Goal: Task Accomplishment & Management: Use online tool/utility

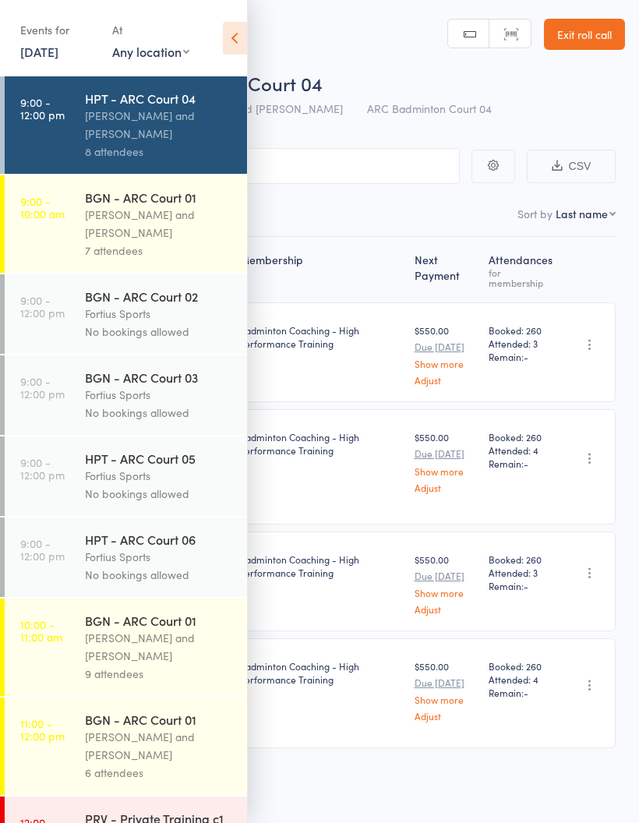
click at [80, 146] on link "9:00 - 12:00 pm HPT - ARC Court 04 [PERSON_NAME] and Heymard Humblers 8 attende…" at bounding box center [126, 124] width 242 height 97
click at [240, 65] on div "Events for [DATE] [DATE] [DATE] Sun Mon Tue Wed Thu Fri Sat 31 27 28 29 30 31 0…" at bounding box center [123, 39] width 247 height 79
click at [238, 45] on icon at bounding box center [235, 38] width 24 height 33
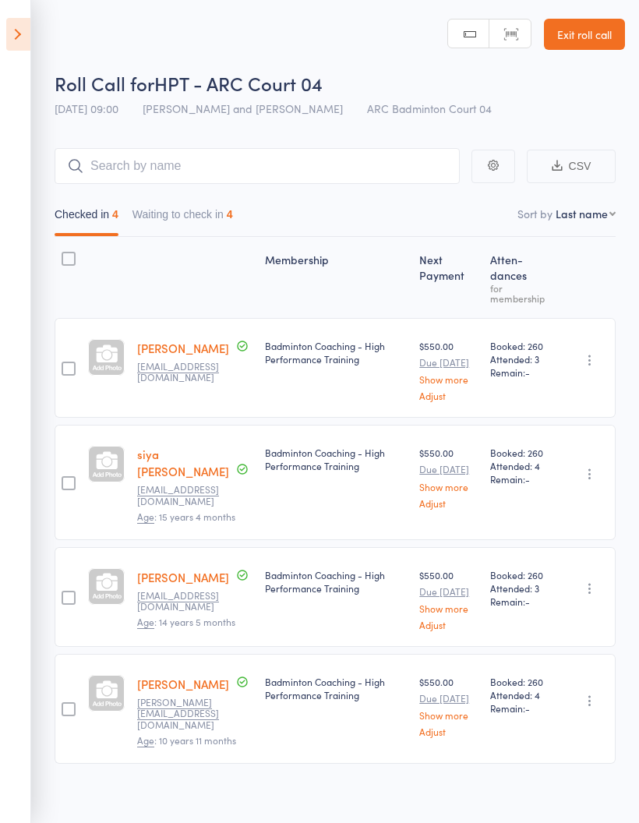
click at [10, 23] on icon at bounding box center [18, 34] width 24 height 33
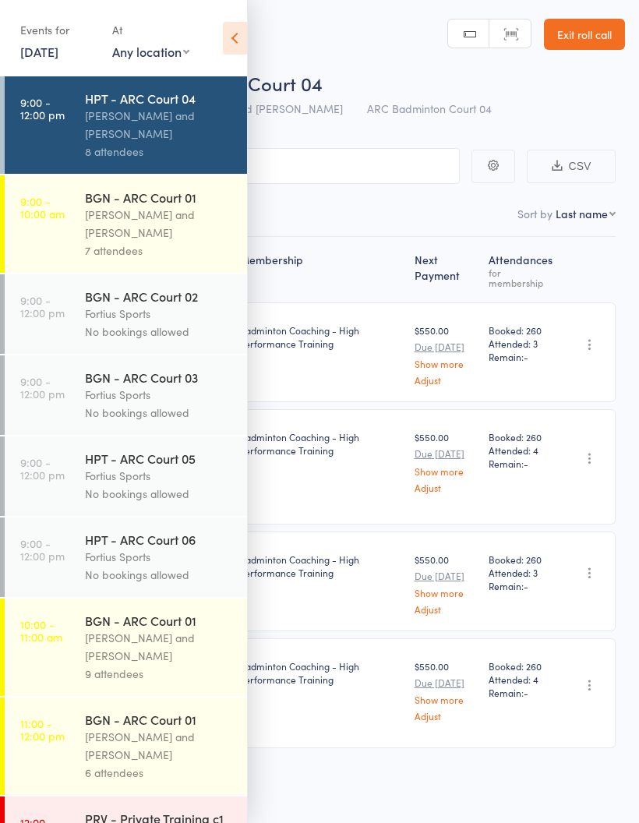
click at [62, 237] on link "9:00 - 10:00 am BGN - ARC Court 01 [PERSON_NAME] and [PERSON_NAME] 7 attendees" at bounding box center [126, 223] width 242 height 97
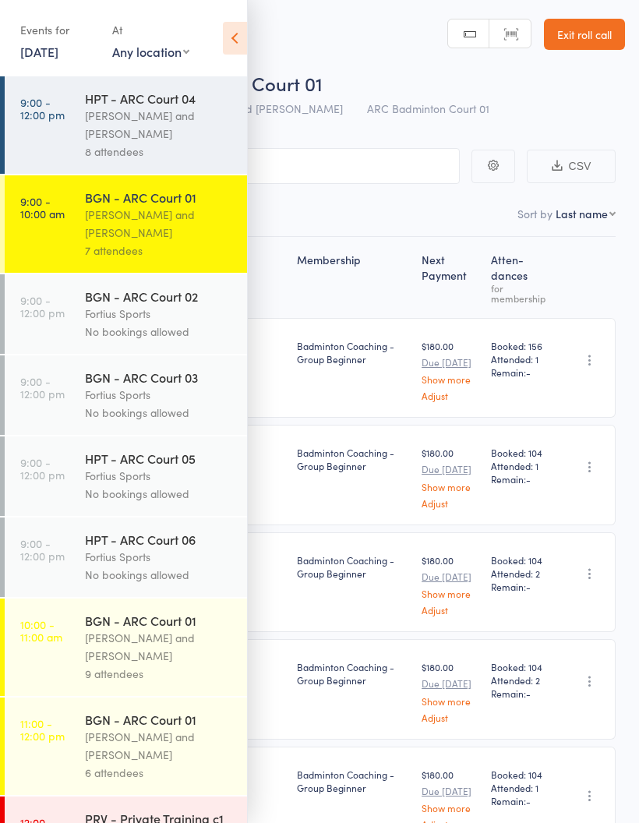
click at [229, 36] on icon at bounding box center [235, 38] width 24 height 33
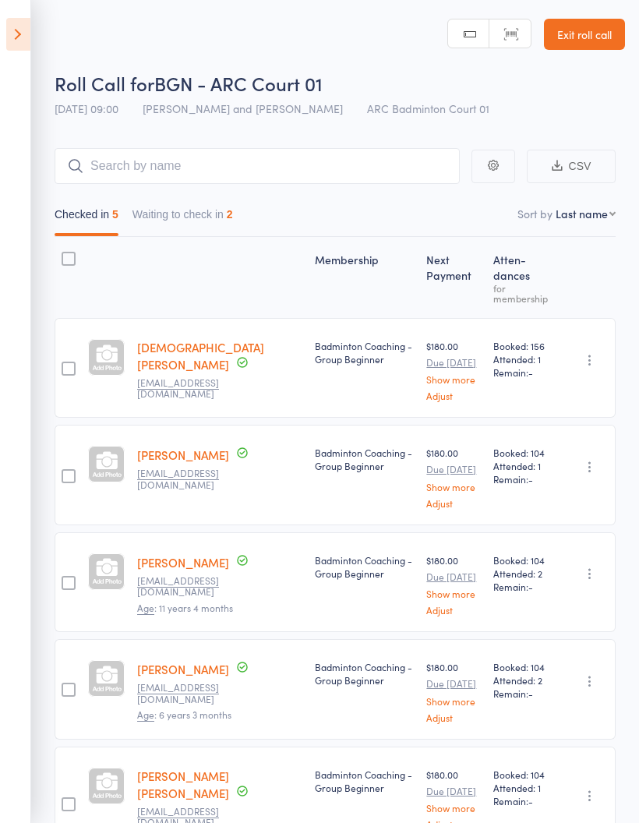
click at [179, 221] on button "Waiting to check in 2" at bounding box center [182, 218] width 101 height 36
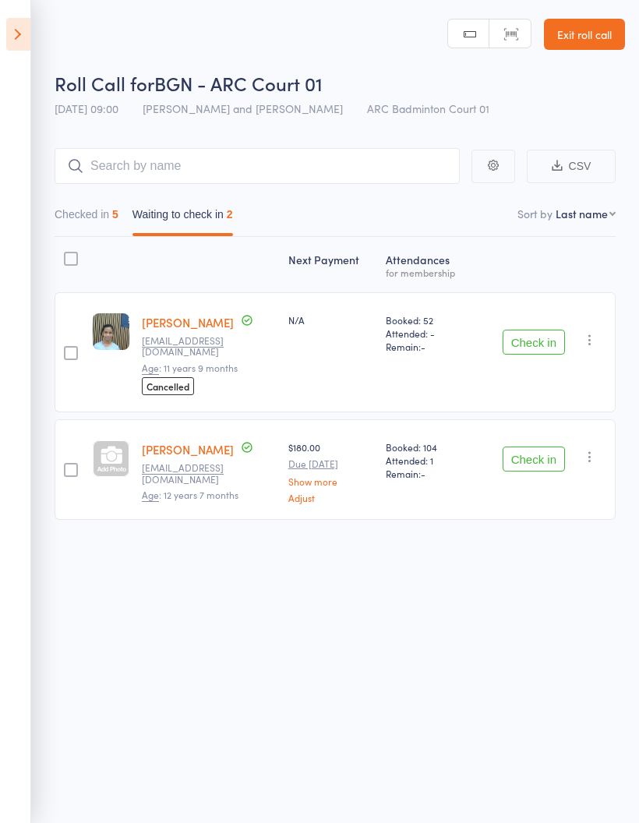
click at [48, 200] on main "CSV Checked in 5 Waiting to check in 2 Sort by Last name First name Last name B…" at bounding box center [319, 357] width 639 height 464
click at [75, 224] on button "Checked in 5" at bounding box center [87, 218] width 64 height 36
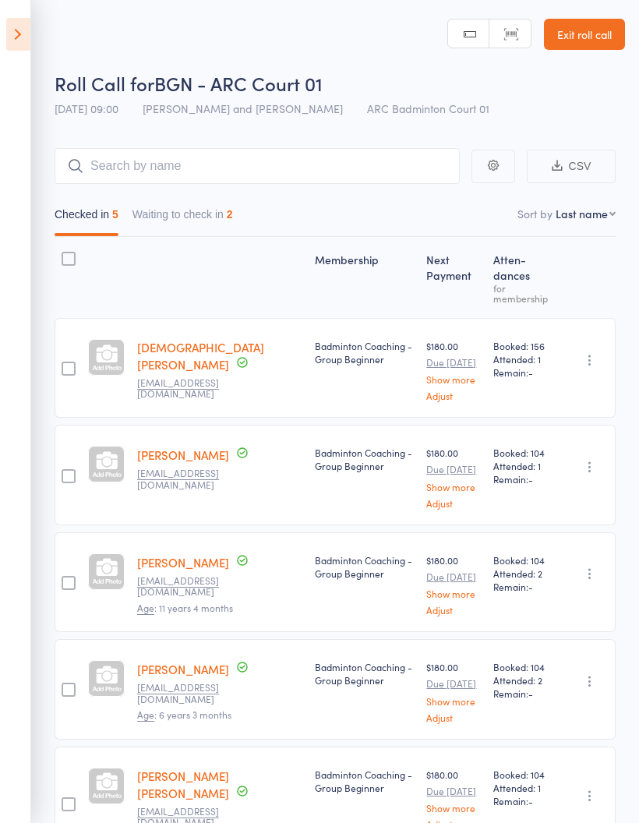
click at [9, 39] on icon at bounding box center [18, 34] width 24 height 33
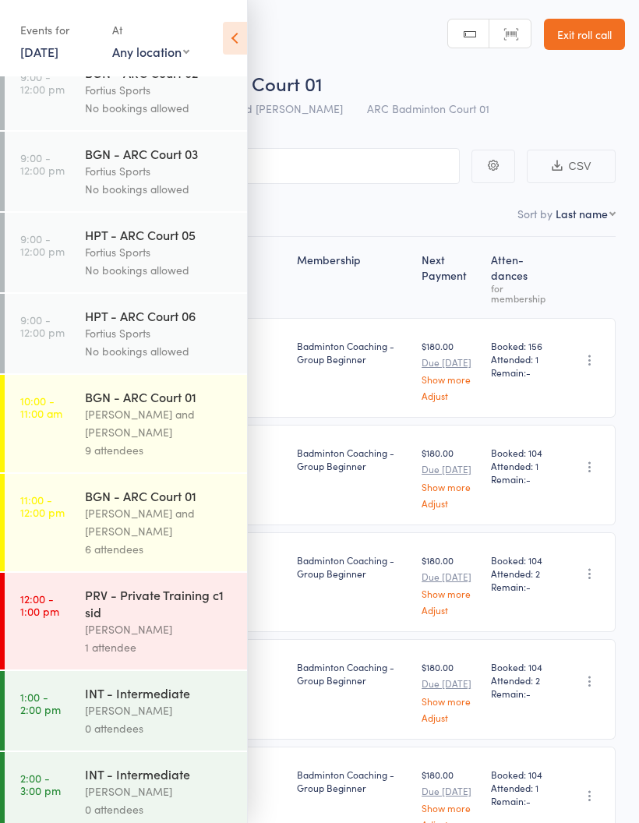
scroll to position [221, 0]
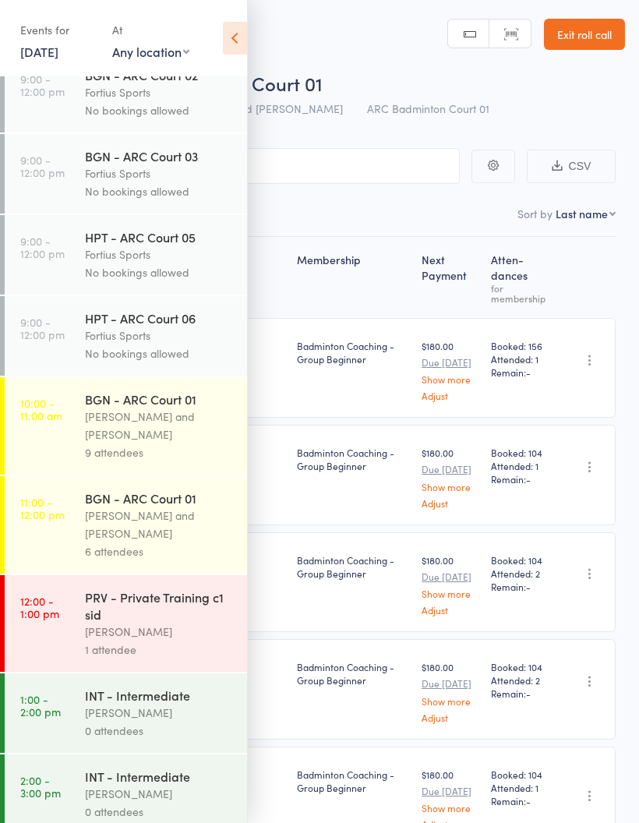
click at [92, 455] on div "9 attendees" at bounding box center [159, 452] width 149 height 18
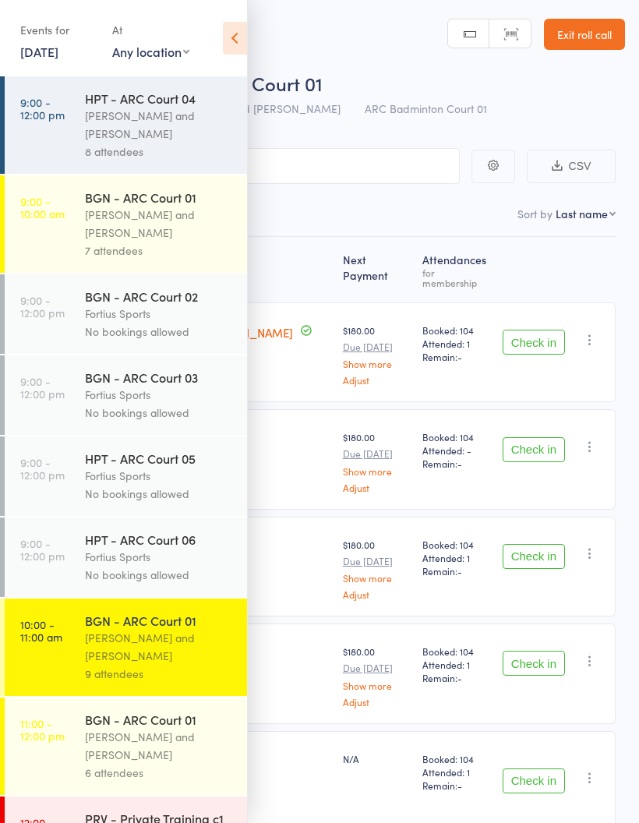
click at [238, 25] on icon at bounding box center [235, 38] width 24 height 33
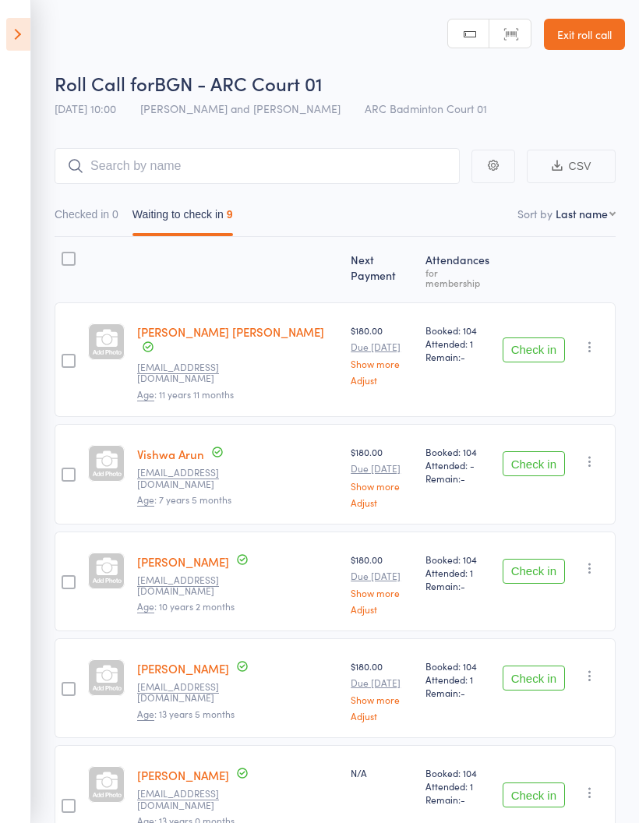
click at [69, 203] on button "Checked in 0" at bounding box center [87, 218] width 64 height 36
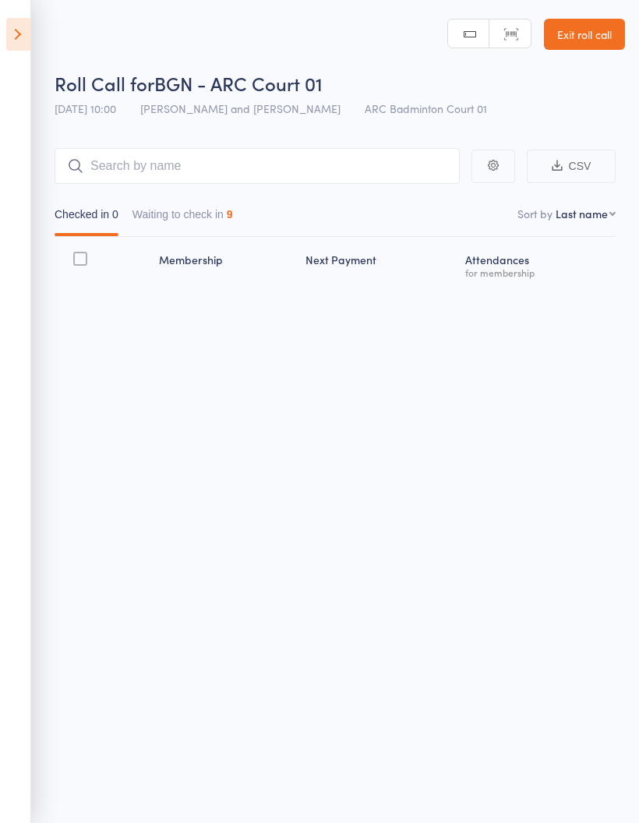
click at [193, 216] on button "Waiting to check in 9" at bounding box center [182, 218] width 101 height 36
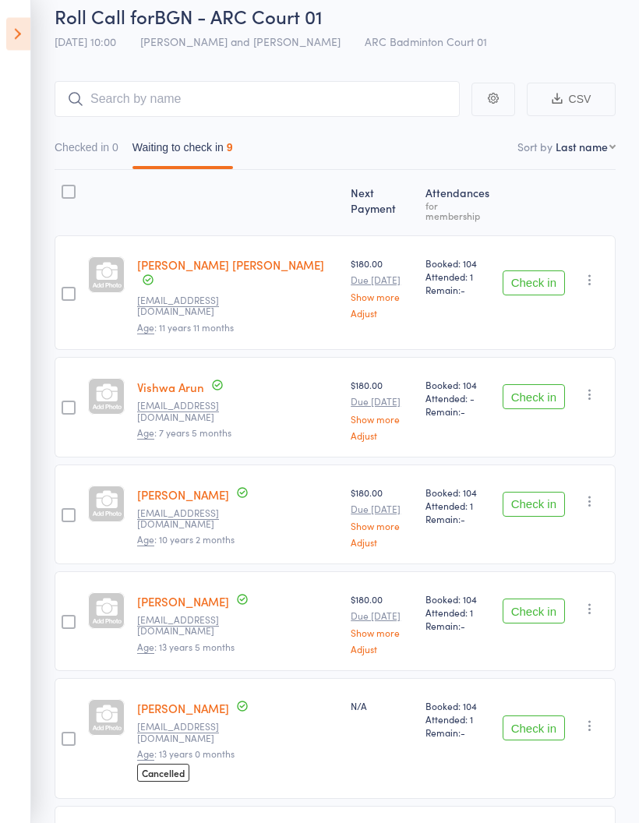
scroll to position [67, 0]
click at [533, 492] on button "Check in" at bounding box center [534, 504] width 62 height 25
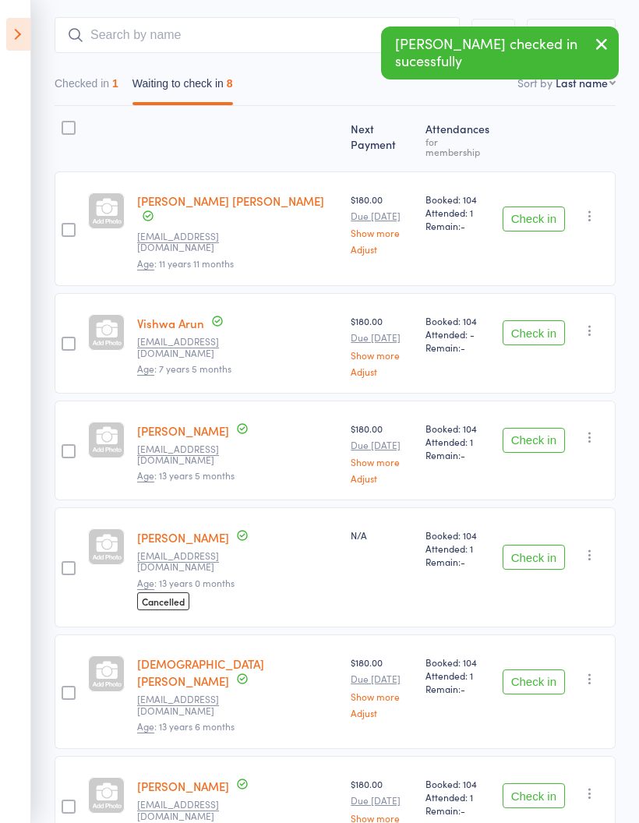
scroll to position [132, 0]
click at [538, 427] on button "Check in" at bounding box center [534, 439] width 62 height 25
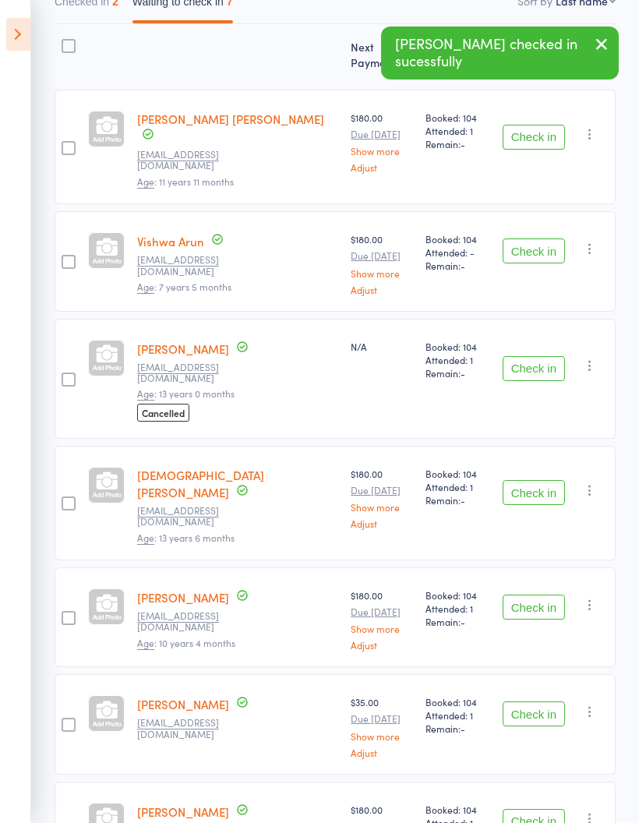
scroll to position [214, 0]
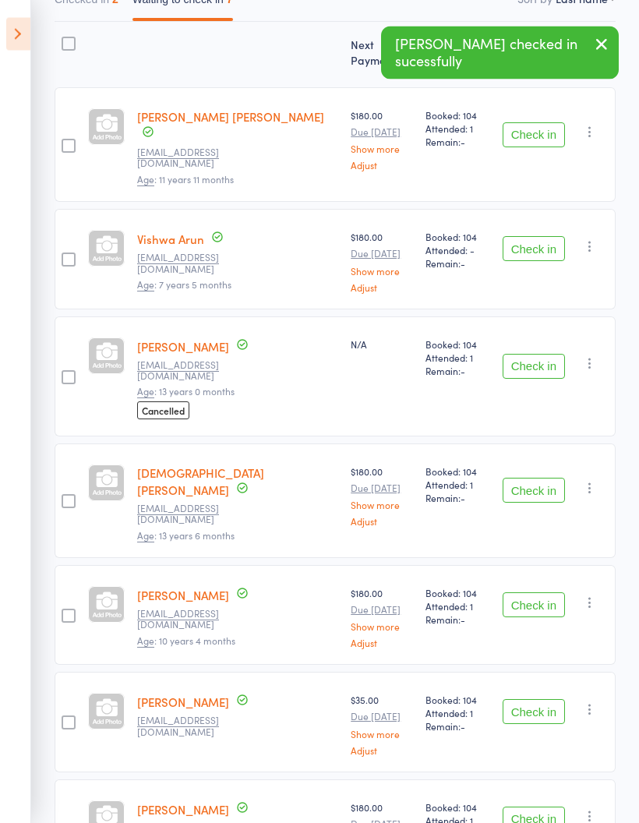
click at [525, 478] on button "Check in" at bounding box center [534, 490] width 62 height 25
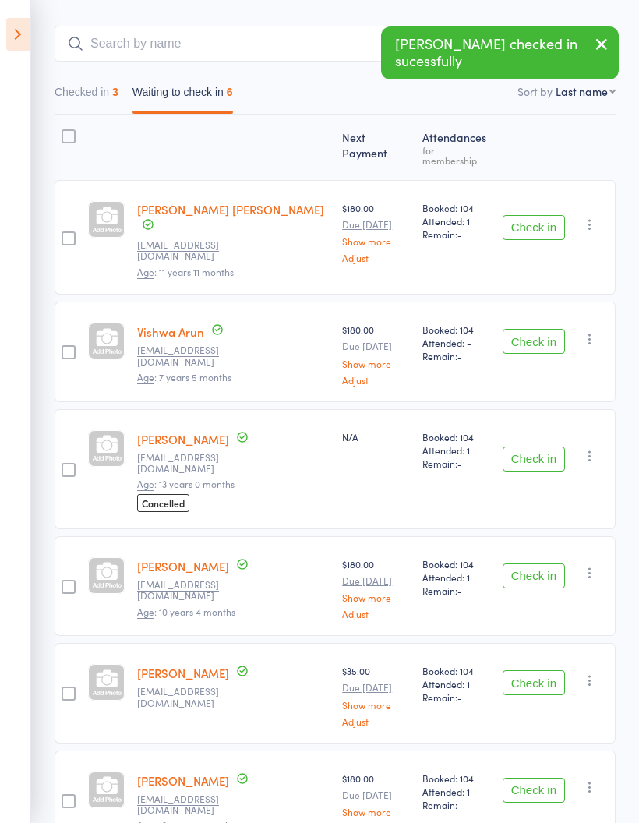
scroll to position [185, 0]
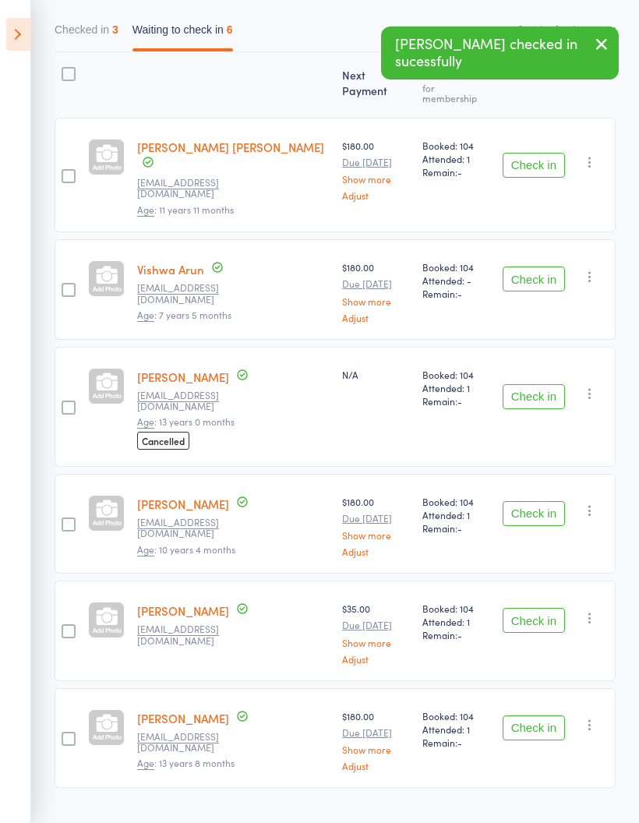
click at [538, 501] on button "Check in" at bounding box center [534, 513] width 62 height 25
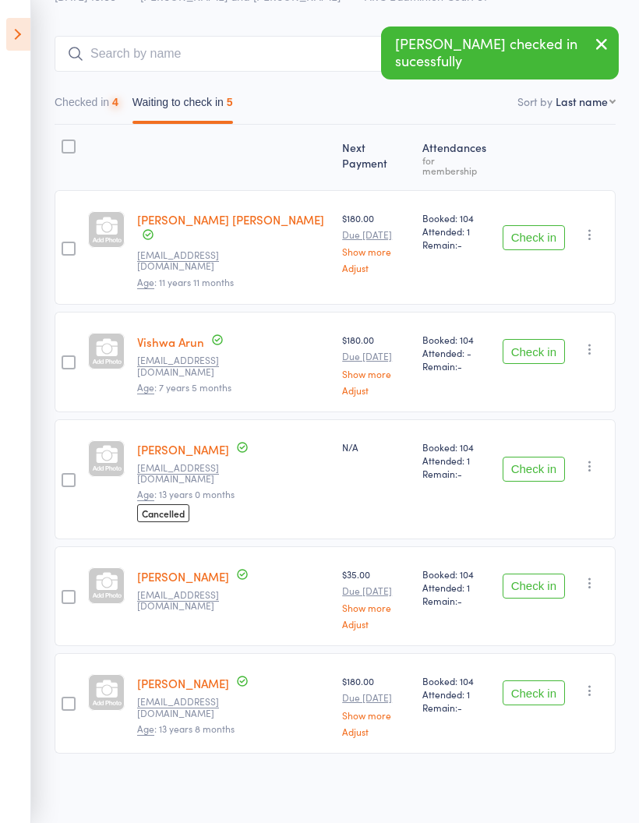
scroll to position [78, 0]
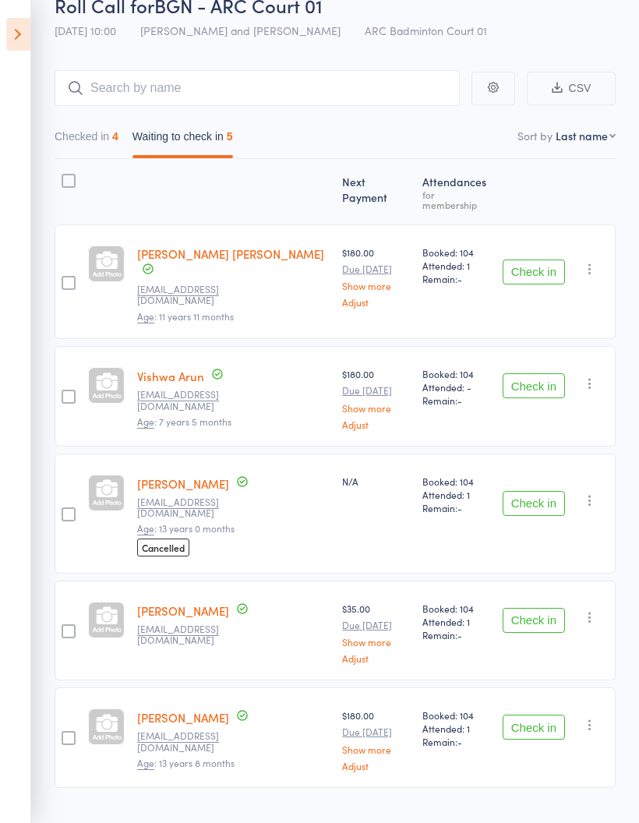
click at [534, 715] on button "Check in" at bounding box center [534, 727] width 62 height 25
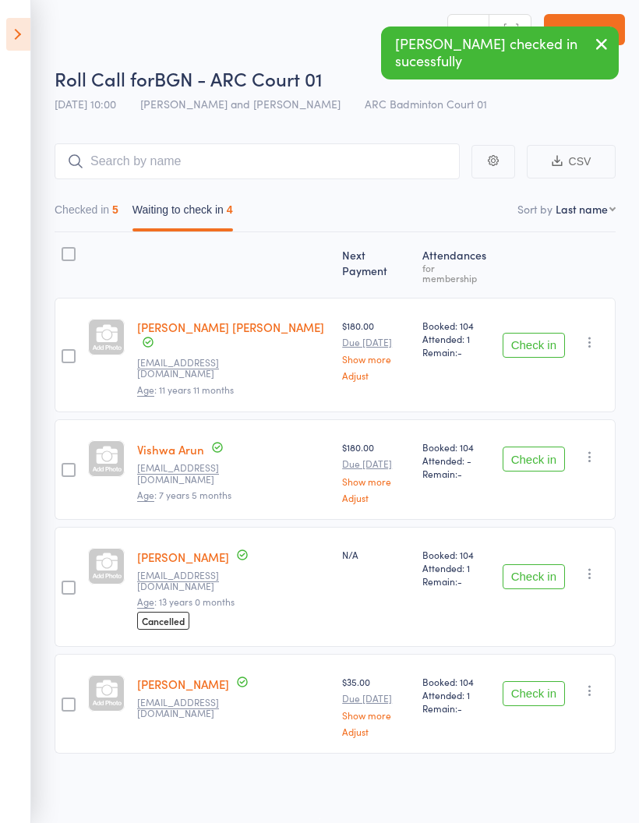
click at [104, 196] on button "Checked in 5" at bounding box center [87, 214] width 64 height 36
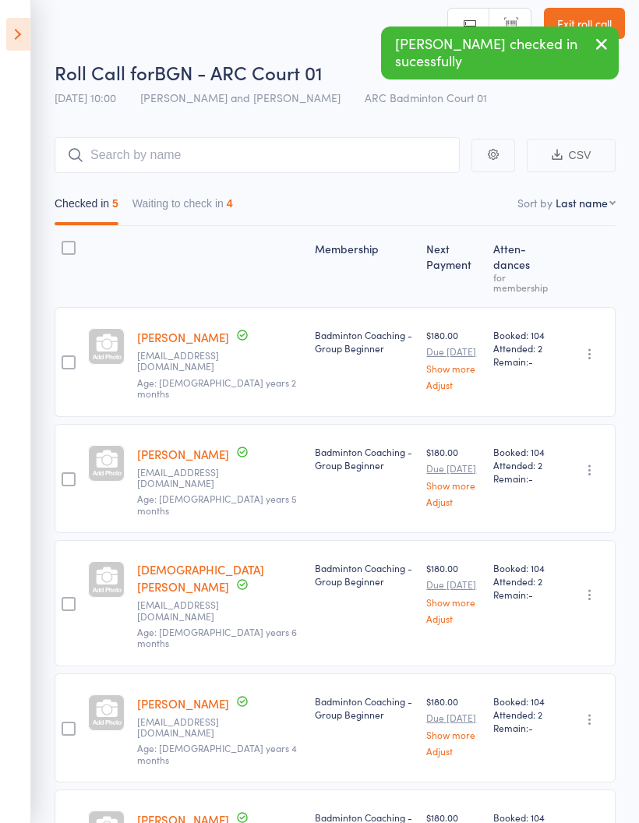
click at [200, 206] on button "Waiting to check in 4" at bounding box center [182, 207] width 101 height 36
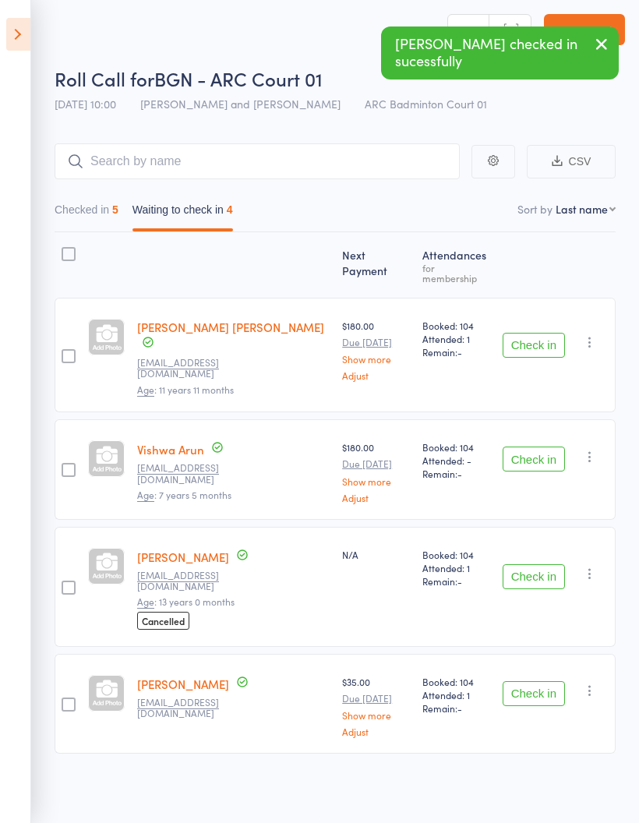
click at [87, 203] on button "Checked in 5" at bounding box center [87, 214] width 64 height 36
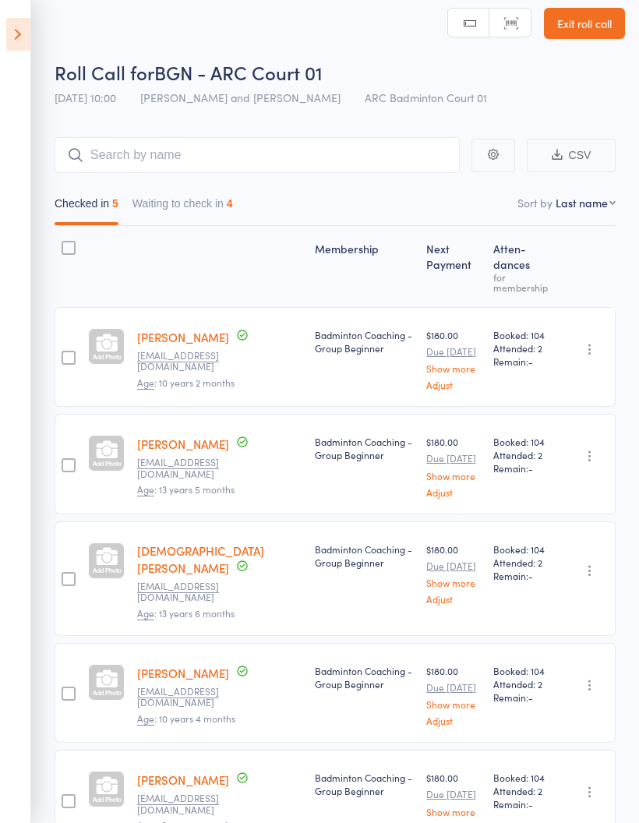
click at [214, 203] on button "Waiting to check in 4" at bounding box center [182, 207] width 101 height 36
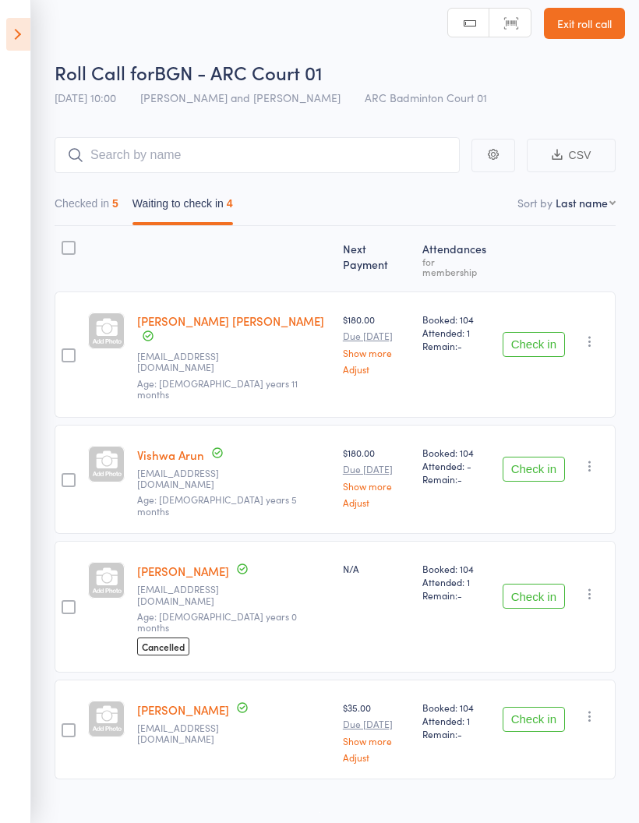
click at [94, 210] on button "Checked in 5" at bounding box center [87, 207] width 64 height 36
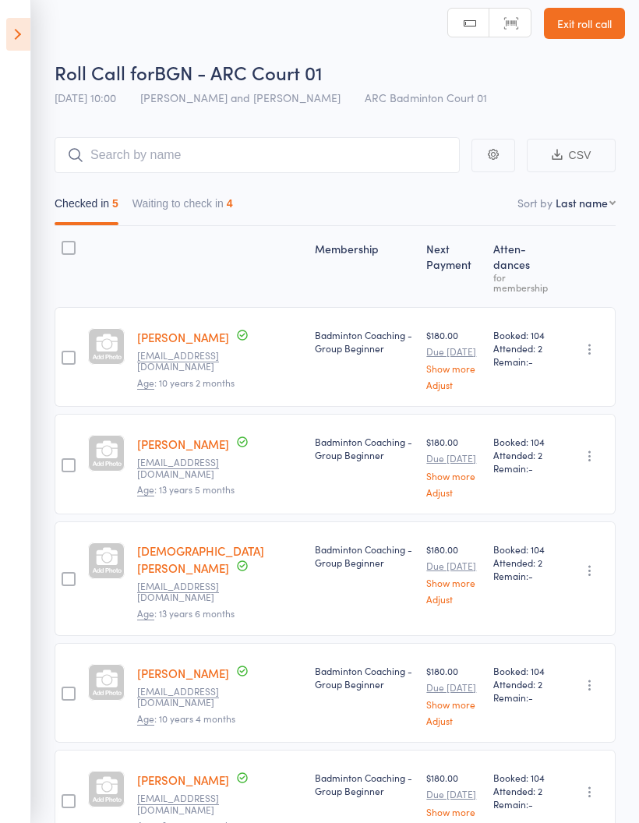
click at [194, 205] on button "Waiting to check in 4" at bounding box center [182, 207] width 101 height 36
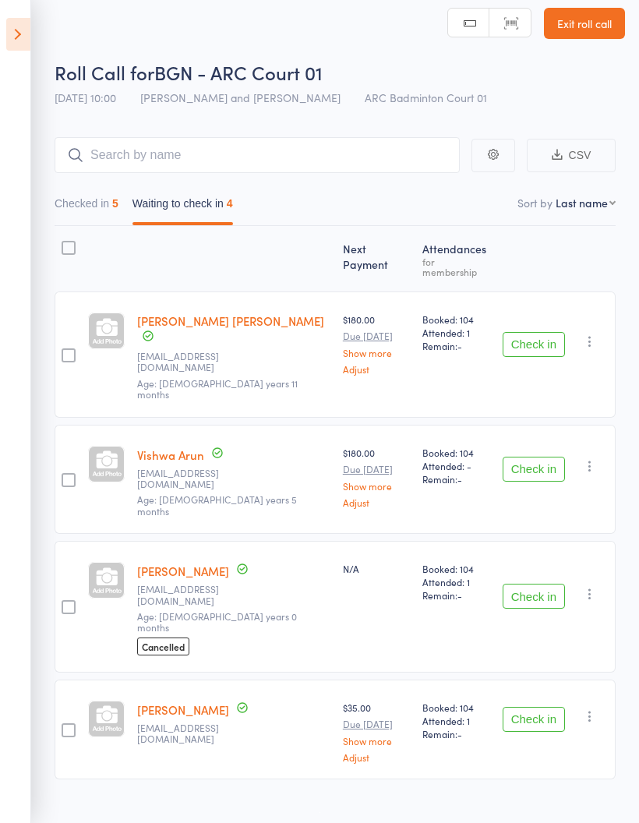
click at [92, 207] on button "Checked in 5" at bounding box center [87, 207] width 64 height 36
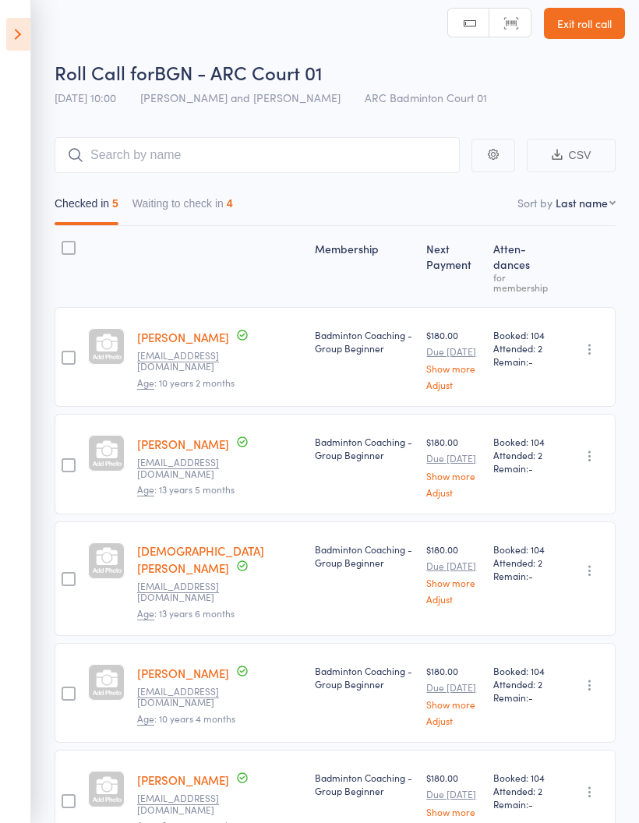
click at [192, 197] on button "Waiting to check in 4" at bounding box center [182, 207] width 101 height 36
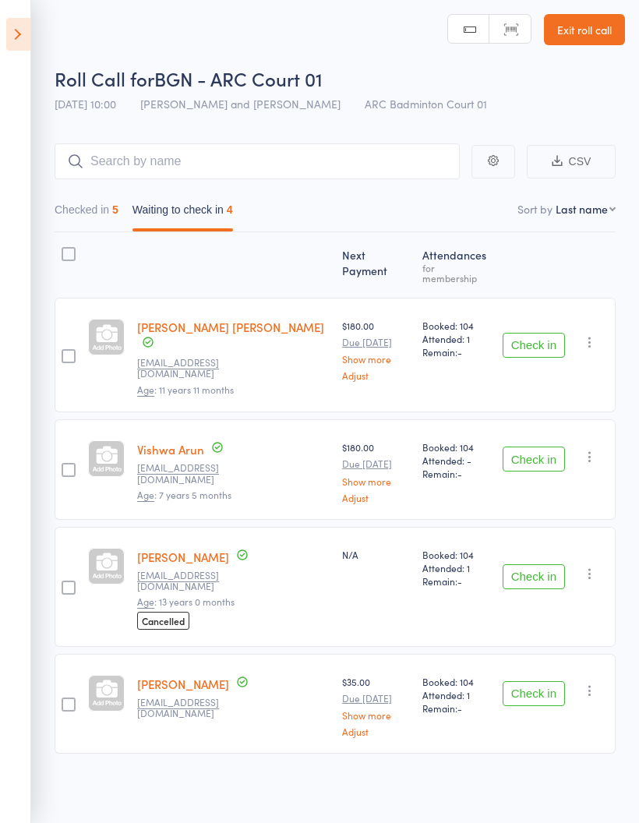
click at [78, 206] on button "Checked in 5" at bounding box center [87, 214] width 64 height 36
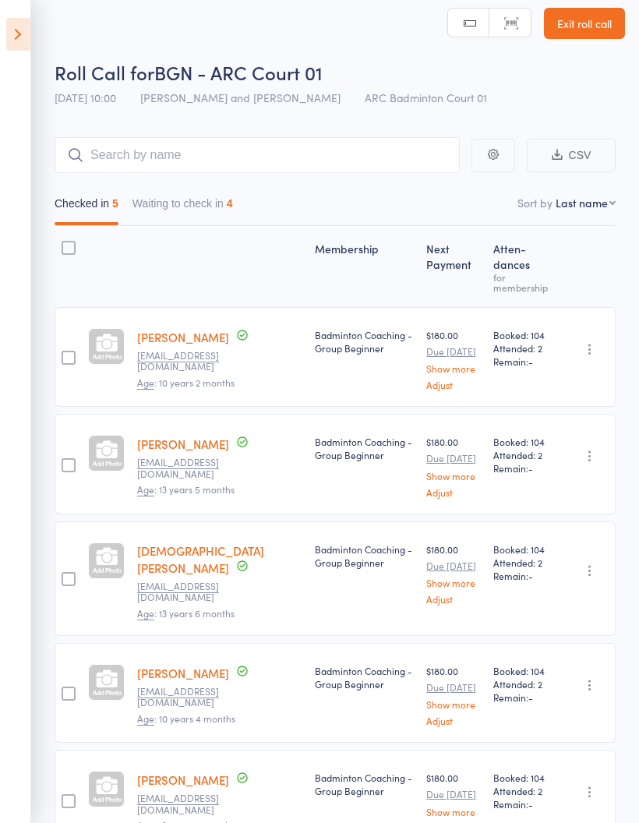
click at [214, 201] on button "Waiting to check in 4" at bounding box center [182, 207] width 101 height 36
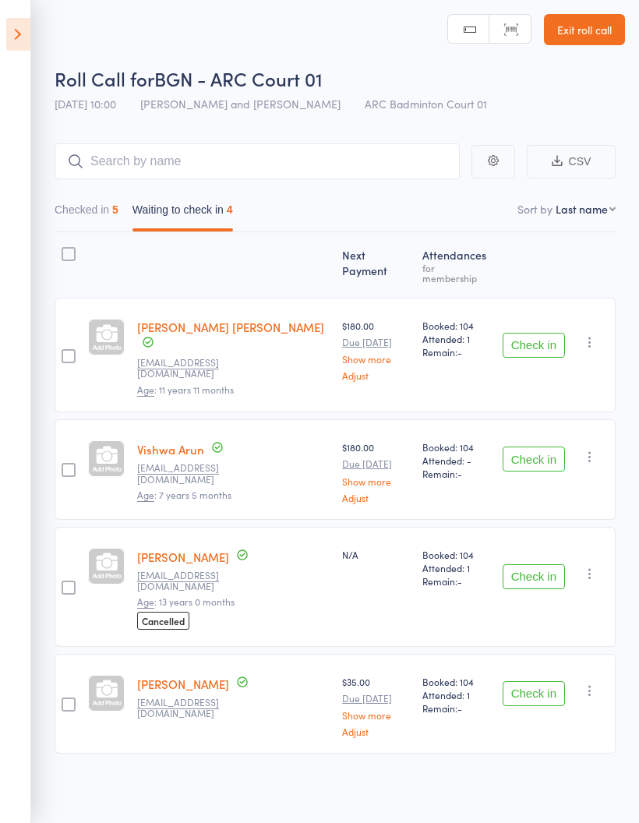
click at [94, 210] on button "Checked in 5" at bounding box center [87, 214] width 64 height 36
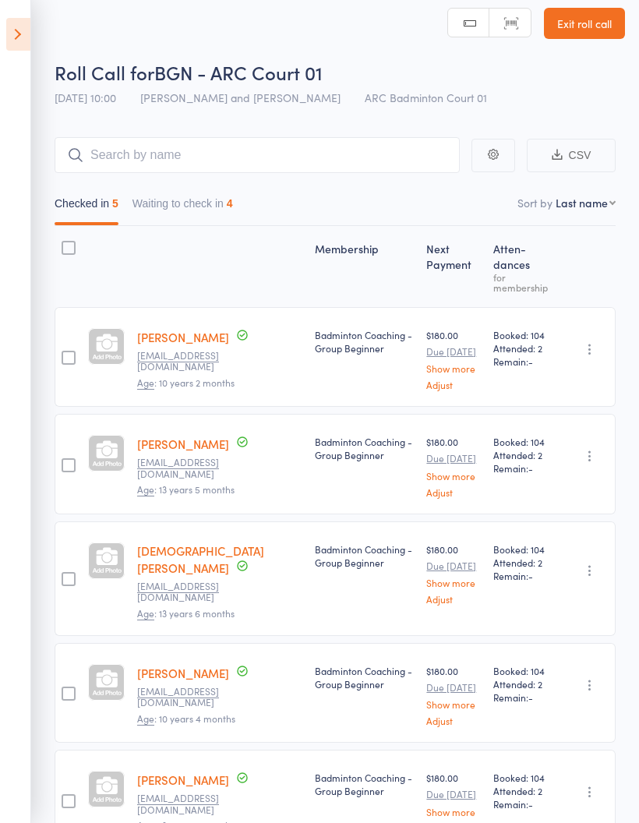
click at [194, 203] on button "Waiting to check in 4" at bounding box center [182, 207] width 101 height 36
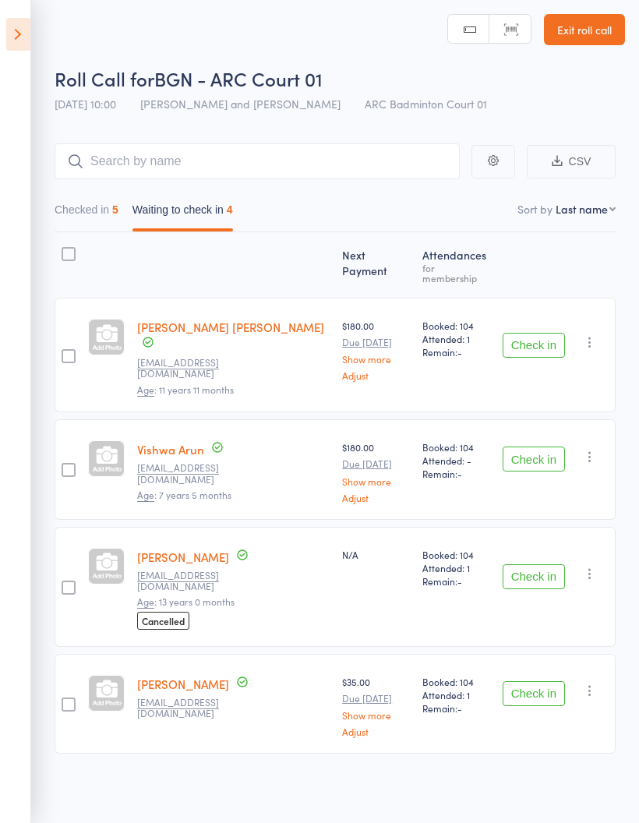
click at [93, 207] on button "Checked in 5" at bounding box center [87, 214] width 64 height 36
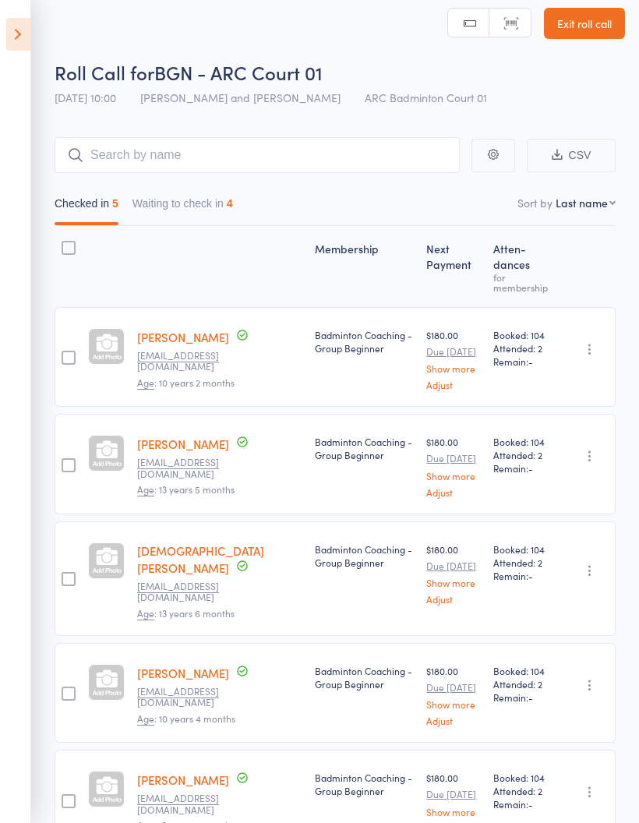
click at [208, 191] on button "Waiting to check in 4" at bounding box center [182, 207] width 101 height 36
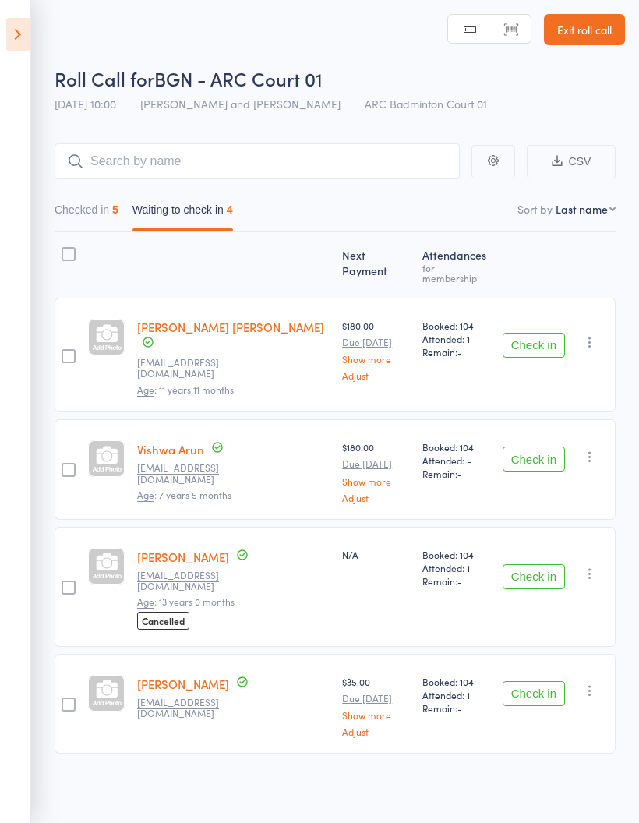
click at [99, 206] on button "Checked in 5" at bounding box center [87, 214] width 64 height 36
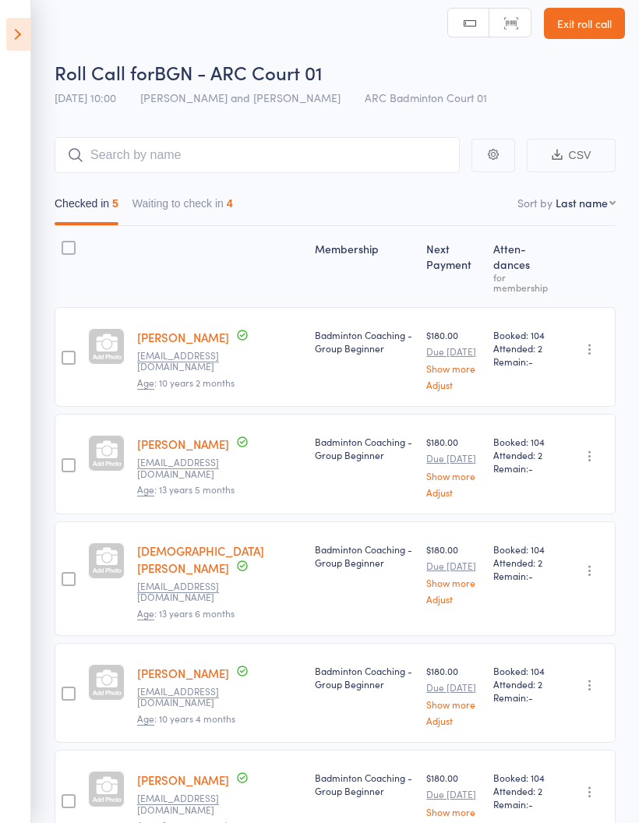
click at [203, 190] on button "Waiting to check in 4" at bounding box center [182, 207] width 101 height 36
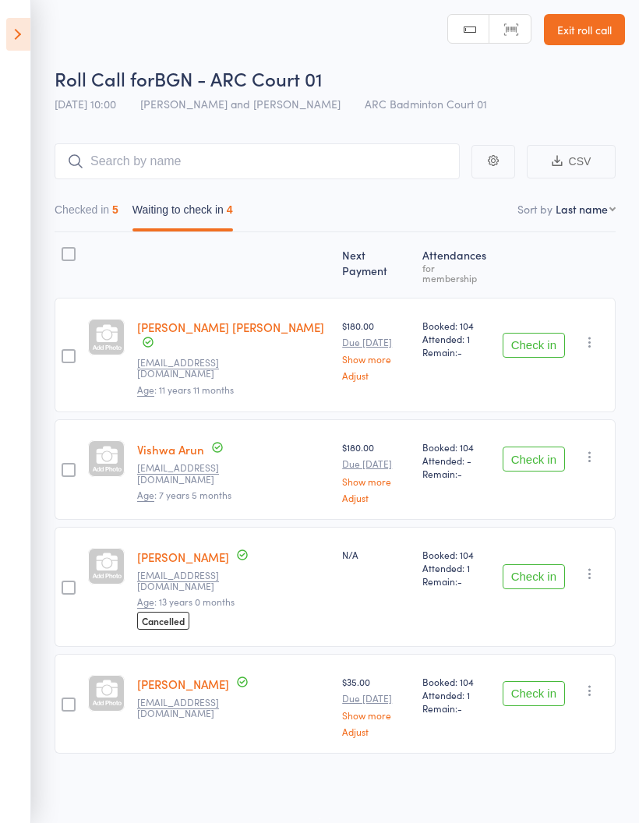
click at [77, 210] on button "Checked in 5" at bounding box center [87, 214] width 64 height 36
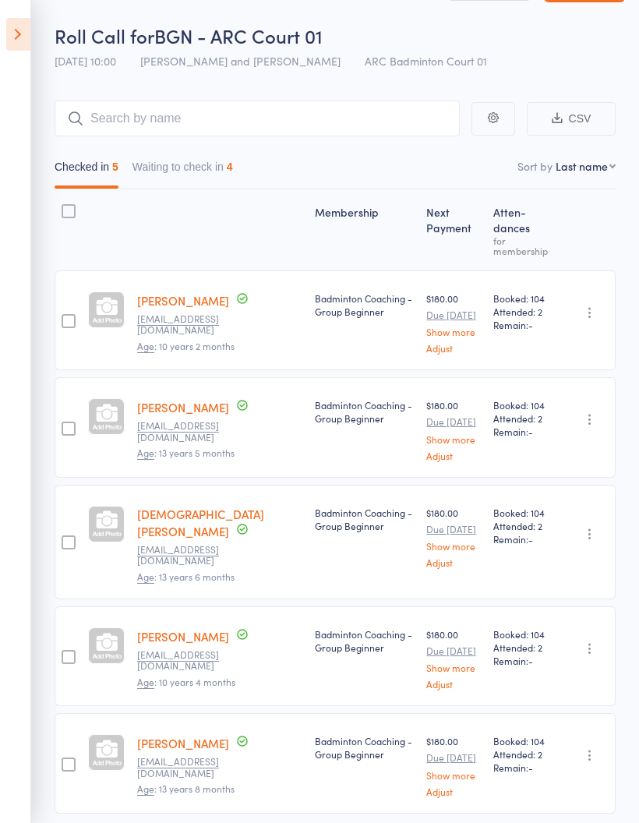
scroll to position [0, 0]
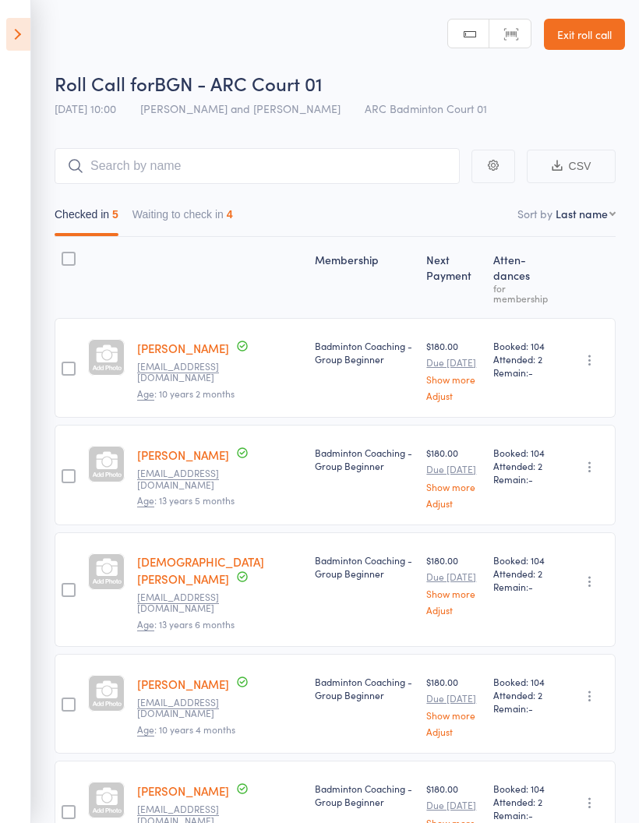
click at [185, 217] on button "Waiting to check in 4" at bounding box center [182, 218] width 101 height 36
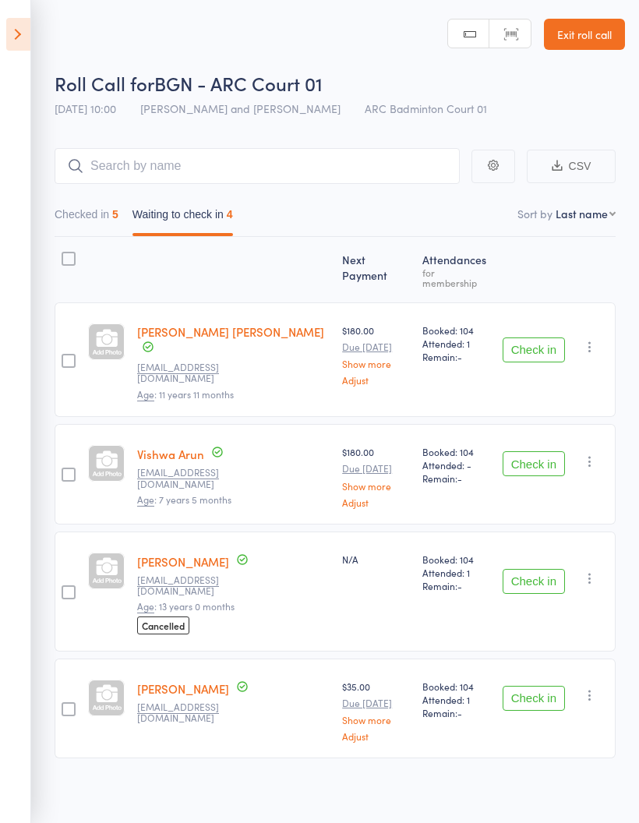
click at [94, 218] on button "Checked in 5" at bounding box center [87, 218] width 64 height 36
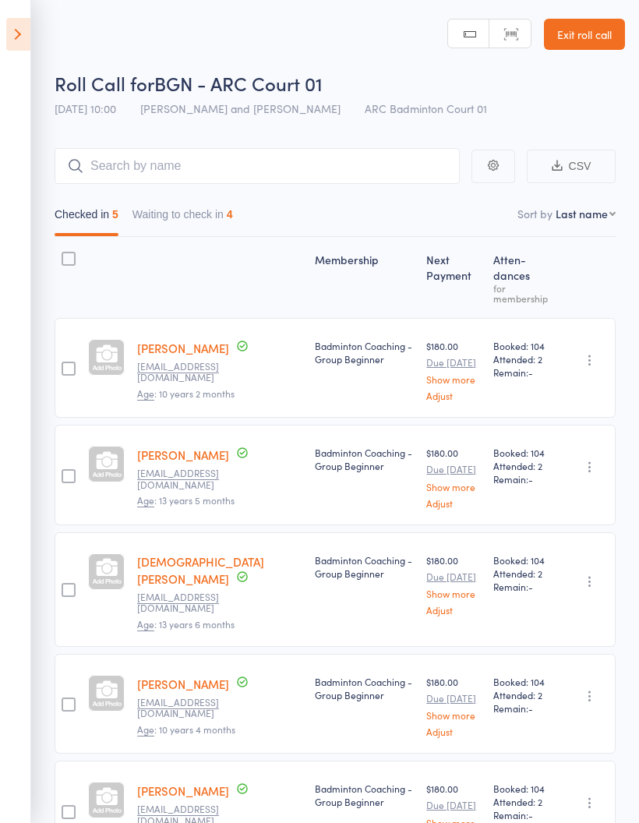
click at [199, 219] on button "Waiting to check in 4" at bounding box center [182, 218] width 101 height 36
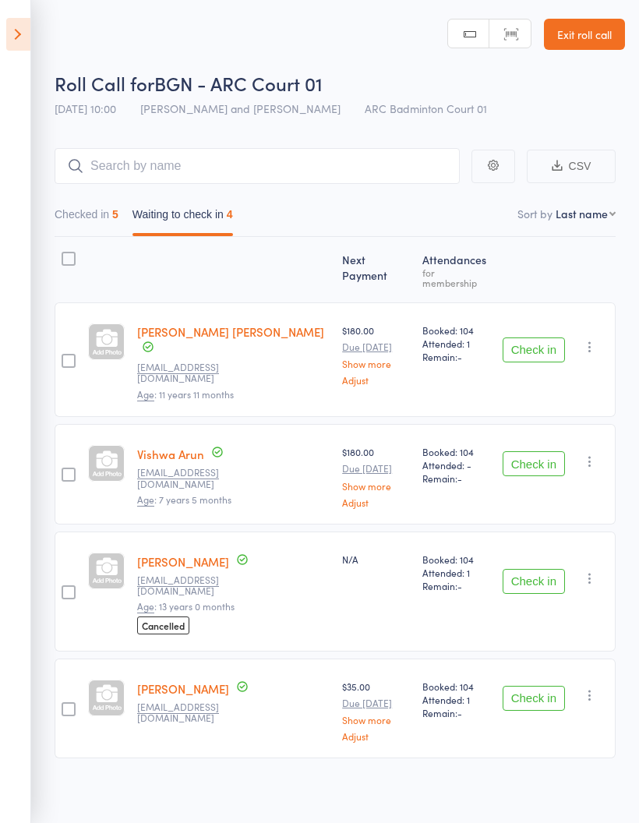
click at [91, 205] on button "Checked in 5" at bounding box center [87, 218] width 64 height 36
